Goal: Book appointment/travel/reservation

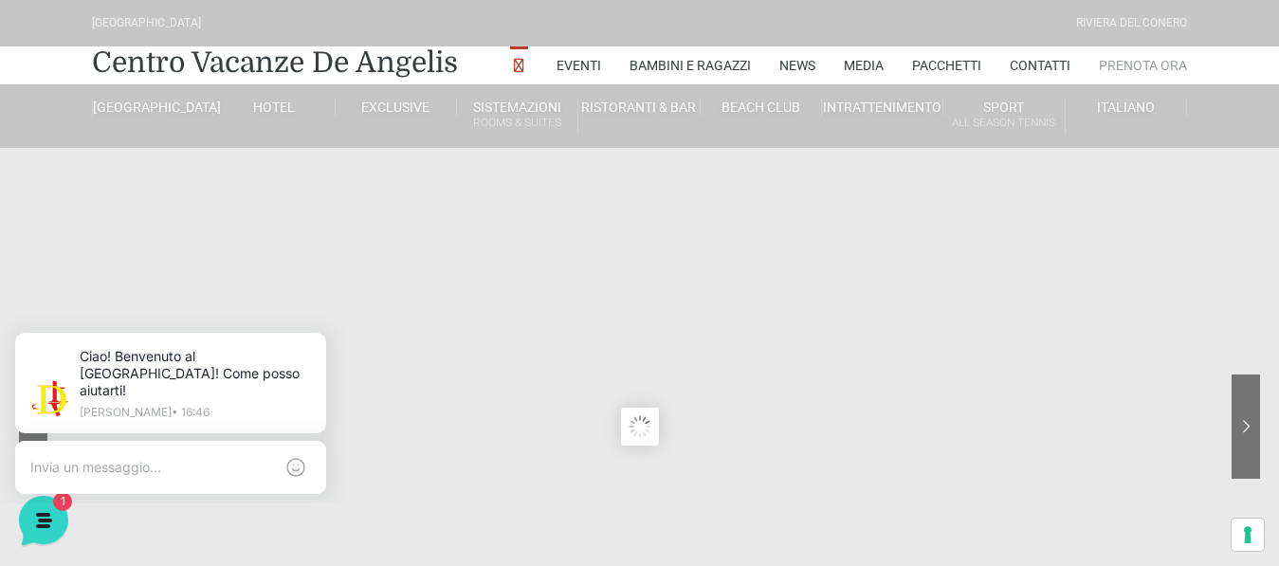
click at [1147, 59] on link "Prenota Ora" at bounding box center [1143, 65] width 88 height 38
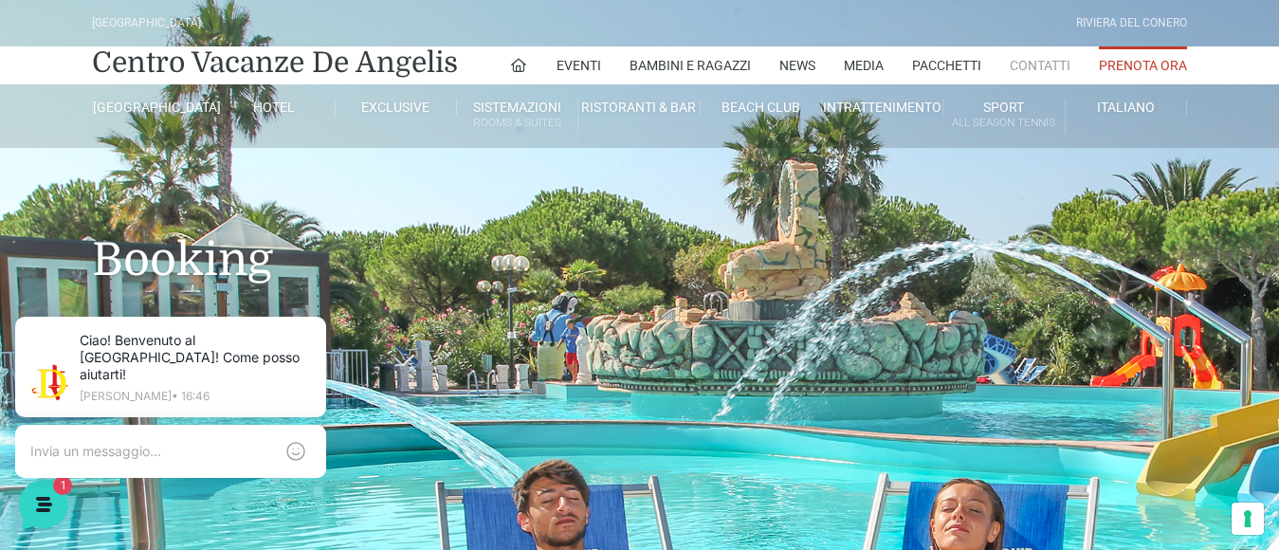
click at [1032, 65] on link "Contatti" at bounding box center [1040, 65] width 61 height 38
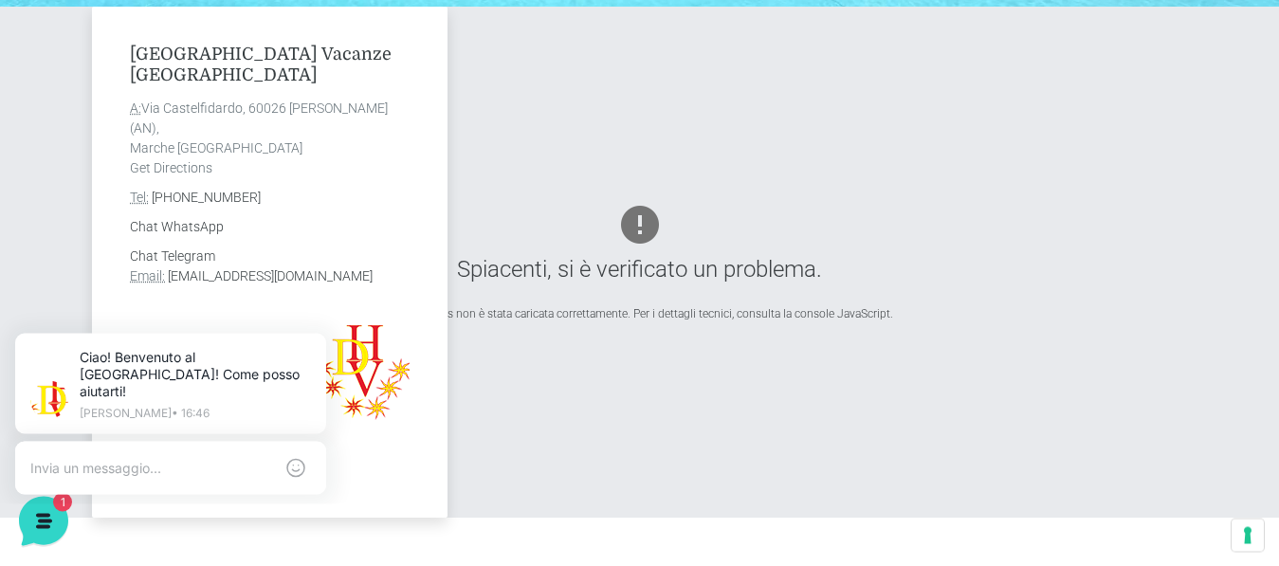
scroll to position [677, 0]
